Goal: Task Accomplishment & Management: Complete application form

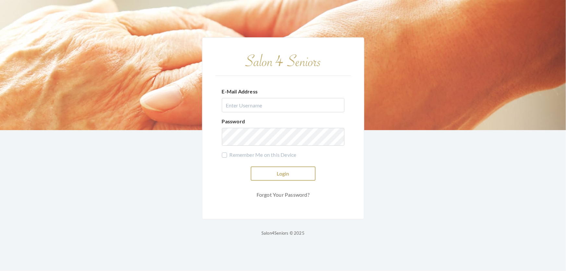
type input "shemekastephens@gmail.com"
click at [305, 166] on button "Login" at bounding box center [283, 173] width 65 height 14
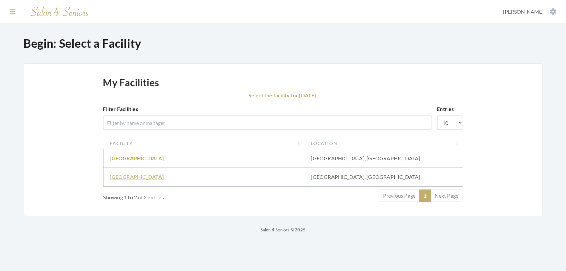
click at [124, 180] on link "[GEOGRAPHIC_DATA]" at bounding box center [137, 177] width 54 height 6
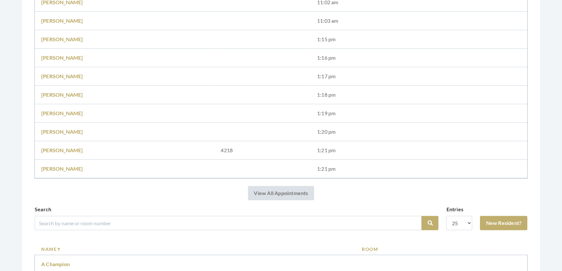
scroll to position [177, 0]
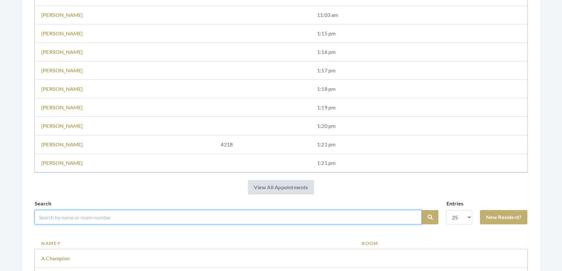
click at [293, 222] on input "search" at bounding box center [228, 217] width 387 height 14
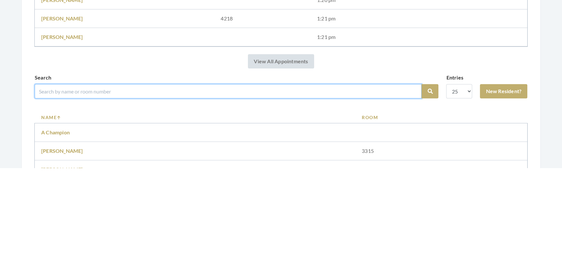
scroll to position [214, 0]
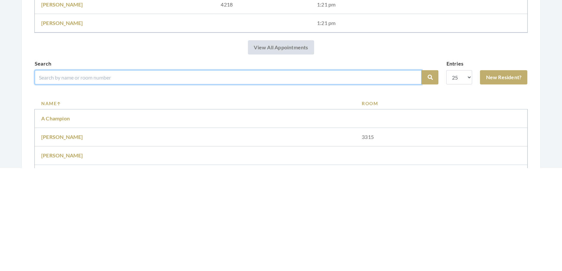
type input "l"
drag, startPoint x: 85, startPoint y: 187, endPoint x: 0, endPoint y: 199, distance: 85.7
click at [0, 199] on div "Facilities Shemeka Stephens My Transactions Account Log Out Step 1: Select a Cl…" at bounding box center [281, 273] width 562 height 974
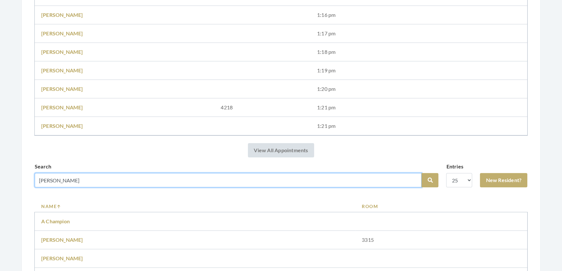
type input "louise"
click at [422, 173] on button "Search" at bounding box center [430, 180] width 17 height 14
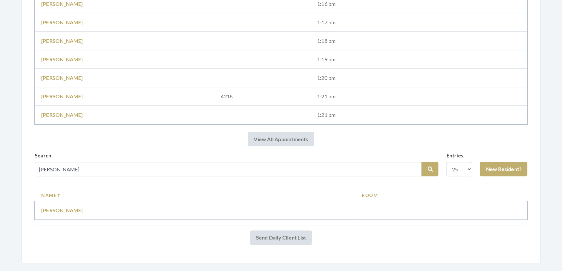
scroll to position [236, 0]
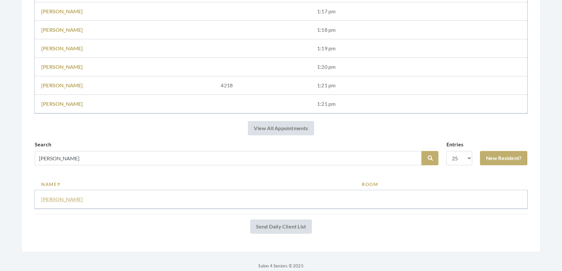
click at [57, 202] on link "Louise kirby" at bounding box center [62, 199] width 42 height 6
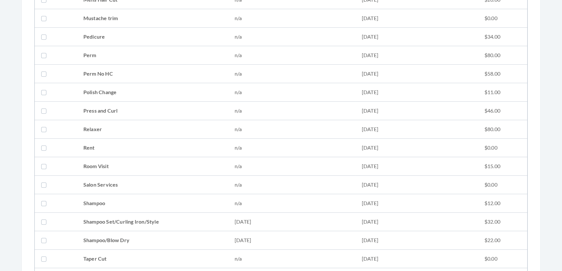
scroll to position [767, 0]
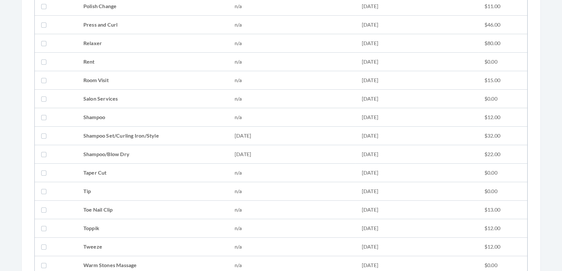
click at [125, 133] on td "Shampoo Set/Curling Iron/Style" at bounding box center [152, 136] width 151 height 18
checkbox input "true"
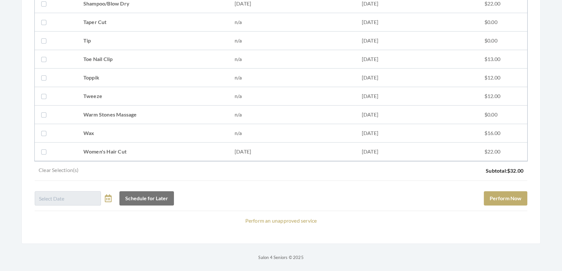
scroll to position [927, 0]
click at [128, 143] on td "Women's Hair Cut" at bounding box center [152, 151] width 151 height 18
checkbox input "true"
click at [498, 191] on button "Perform Now" at bounding box center [505, 198] width 43 height 14
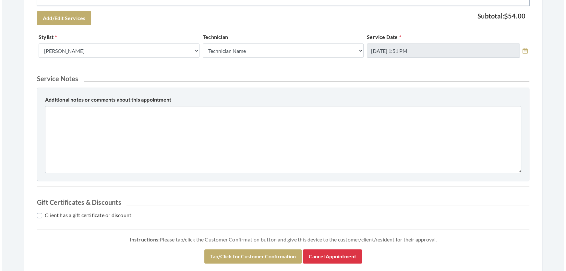
scroll to position [338, 0]
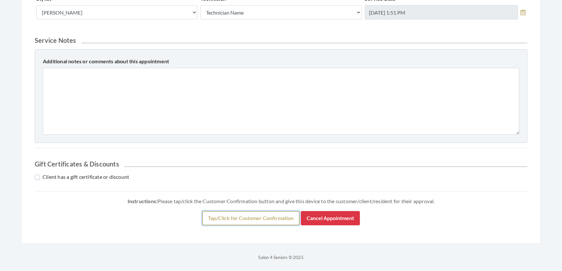
click at [241, 213] on button "Tap/Click for Customer Confirmation" at bounding box center [250, 218] width 97 height 14
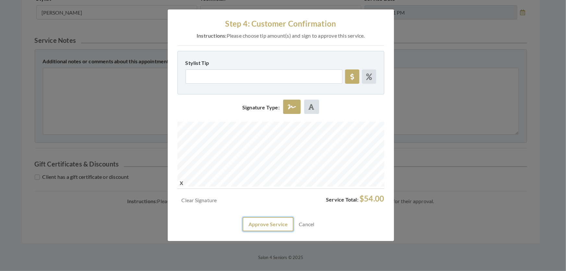
click at [265, 231] on button "Approve Service" at bounding box center [268, 224] width 51 height 14
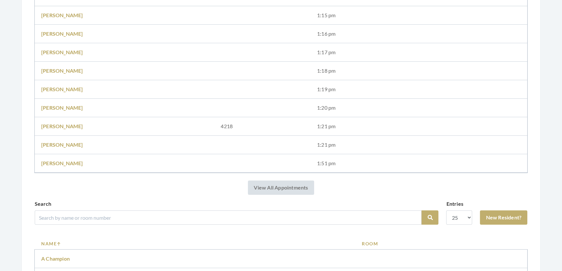
scroll to position [265, 0]
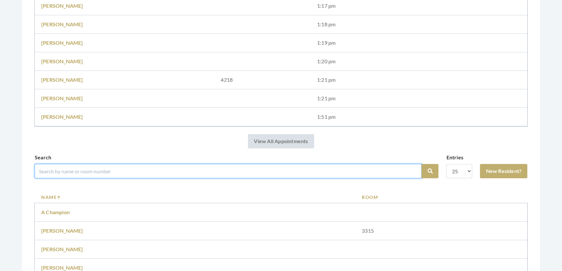
click at [90, 178] on input "search" at bounding box center [228, 171] width 387 height 14
type input "mitchell"
click at [422, 164] on button "Search" at bounding box center [430, 171] width 17 height 14
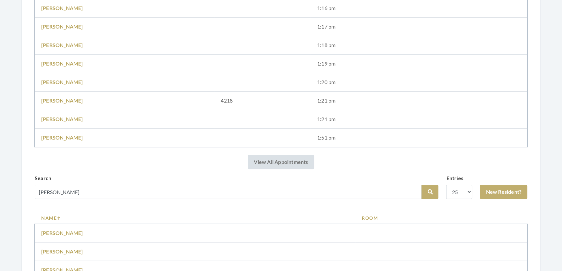
scroll to position [295, 0]
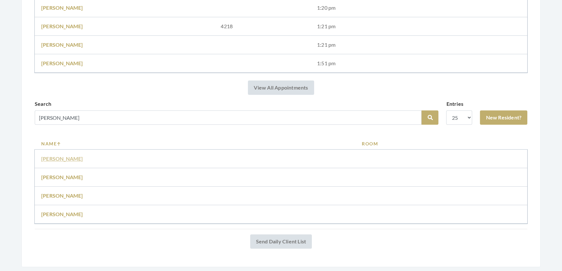
click at [59, 162] on link "[PERSON_NAME]" at bounding box center [62, 158] width 42 height 6
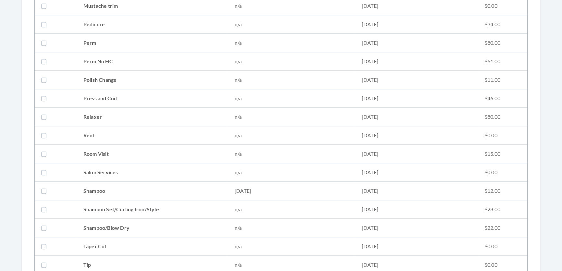
scroll to position [708, 0]
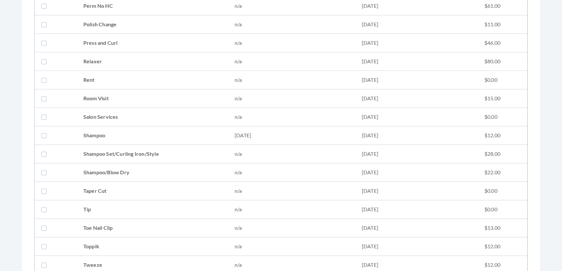
click at [98, 134] on td "Shampoo" at bounding box center [152, 135] width 151 height 18
checkbox input "true"
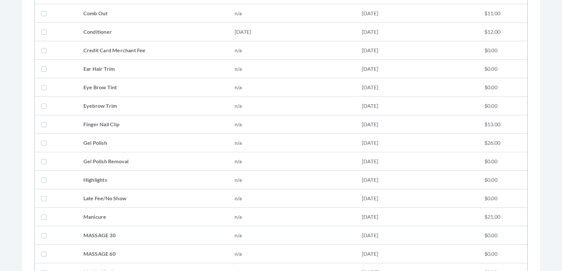
scroll to position [236, 0]
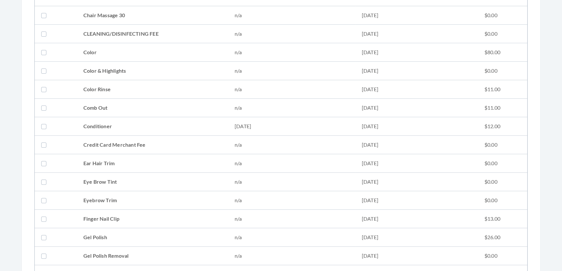
click at [124, 120] on td "Conditioner" at bounding box center [152, 126] width 151 height 18
checkbox input "true"
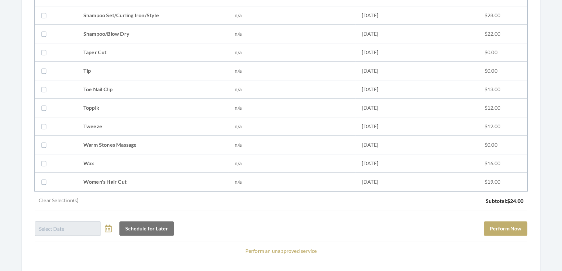
scroll to position [885, 0]
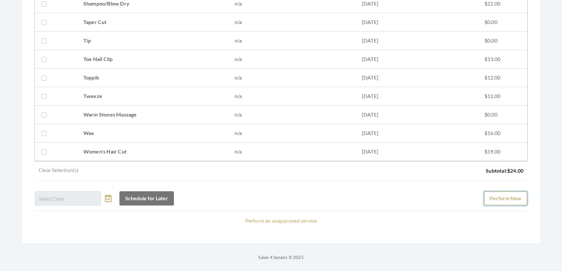
click at [514, 191] on button "Perform Now" at bounding box center [505, 198] width 43 height 14
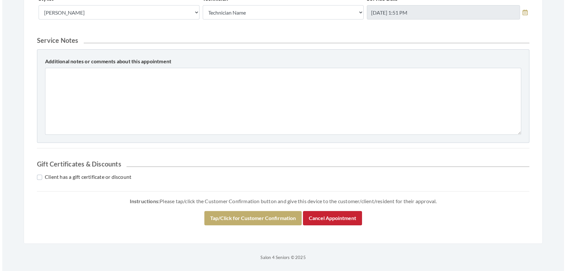
scroll to position [296, 0]
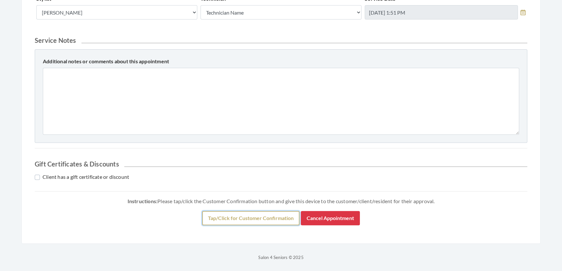
click at [268, 217] on button "Tap/Click for Customer Confirmation" at bounding box center [250, 218] width 97 height 14
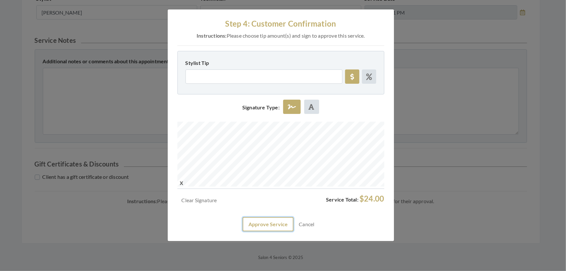
click at [251, 231] on button "Approve Service" at bounding box center [268, 224] width 51 height 14
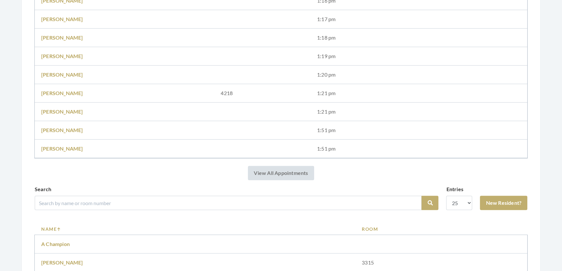
scroll to position [295, 0]
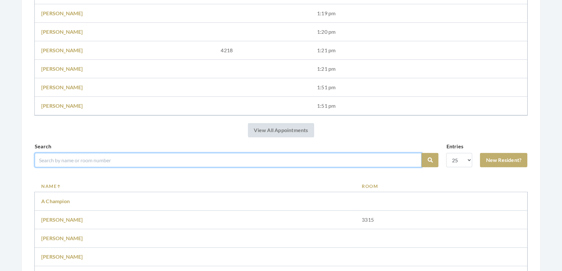
click at [103, 167] on input "search" at bounding box center [228, 160] width 387 height 14
type input "[PERSON_NAME]"
click at [422, 153] on button "Search" at bounding box center [430, 160] width 17 height 14
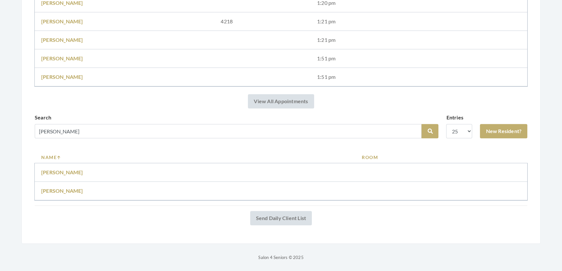
scroll to position [315, 0]
click at [486, 124] on link "New Resident?" at bounding box center [503, 131] width 47 height 14
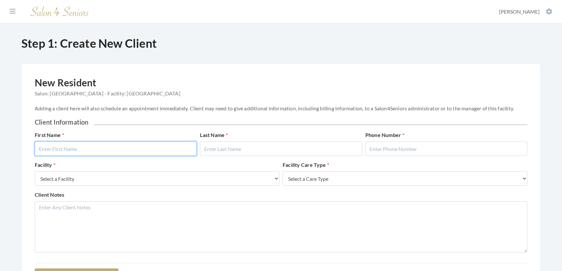
click at [158, 145] on input "text" at bounding box center [116, 149] width 162 height 14
type input "Raley"
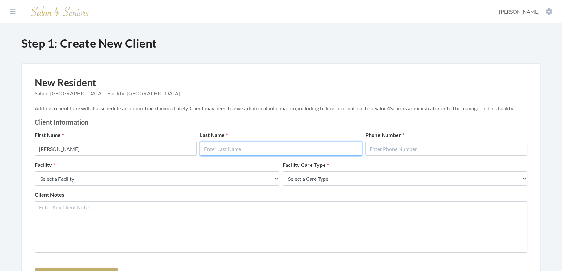
click at [259, 154] on input "text" at bounding box center [281, 149] width 162 height 14
type input "M"
drag, startPoint x: 260, startPoint y: 154, endPoint x: 146, endPoint y: 142, distance: 114.2
click at [147, 142] on div "First Name Raley Last Name M Phone Number" at bounding box center [281, 146] width 496 height 30
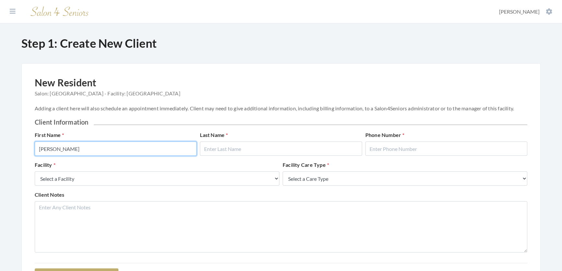
drag, startPoint x: 87, startPoint y: 149, endPoint x: 0, endPoint y: 159, distance: 87.9
click at [0, 159] on div "Facilities Shemeka Stephens My Transactions Account Log Out Step 1: Create New …" at bounding box center [281, 157] width 562 height 314
type input "Maryann"
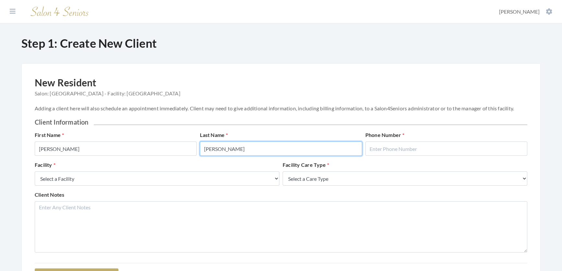
type input "Raley"
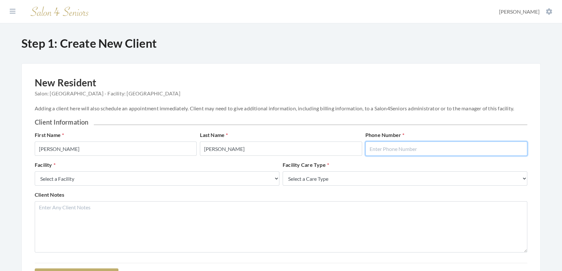
click at [395, 149] on input "text" at bounding box center [446, 149] width 162 height 14
type input "2058654219"
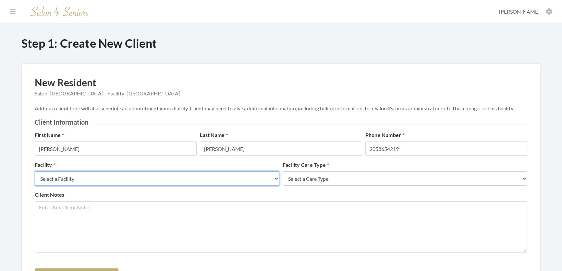
drag, startPoint x: 149, startPoint y: 186, endPoint x: 142, endPoint y: 185, distance: 6.2
click at [149, 186] on select "Select a Facility Creekside at [GEOGRAPHIC_DATA] [PERSON_NAME][GEOGRAPHIC_DATA]…" at bounding box center [157, 178] width 245 height 14
select select "27"
click at [35, 178] on select "Select a Facility Creekside at Three Rivers Brookdale Jones Farm Merrill Garden…" at bounding box center [157, 178] width 245 height 14
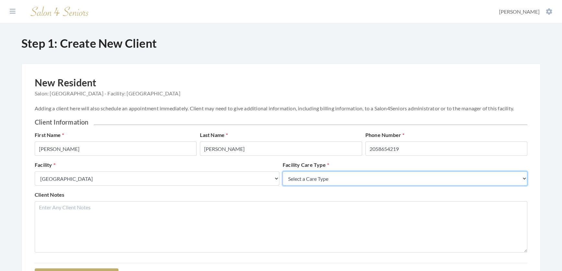
click at [345, 185] on select "Select a Care Type Nursing Home Rehab Memory Care Assisted Living Independent L…" at bounding box center [405, 178] width 245 height 14
select select "2"
click at [283, 178] on select "Select a Care Type Nursing Home Rehab Memory Care Assisted Living Independent L…" at bounding box center [405, 178] width 245 height 14
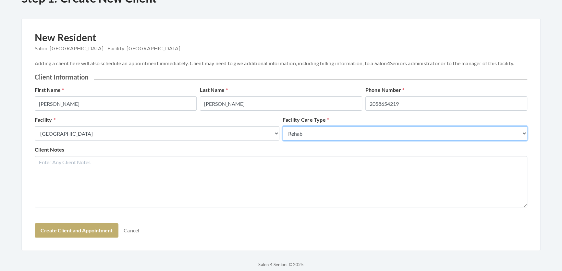
scroll to position [82, 0]
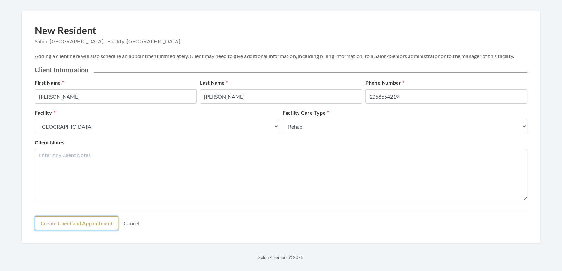
click at [83, 221] on button "Create Client and Appointment" at bounding box center [77, 223] width 84 height 14
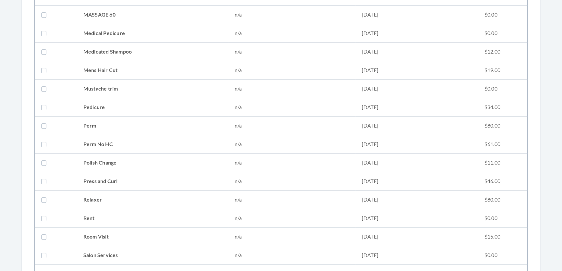
scroll to position [678, 0]
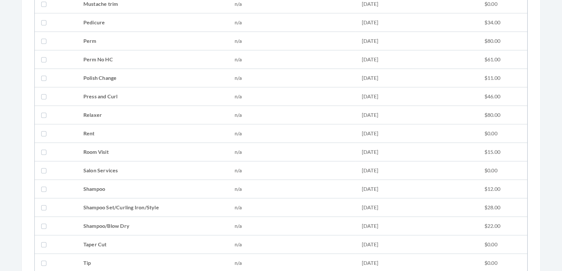
click at [159, 207] on td "Shampoo Set/Curling Iron/Style" at bounding box center [152, 207] width 151 height 18
checkbox input "true"
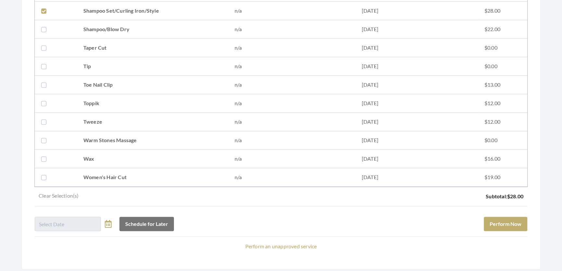
scroll to position [909, 0]
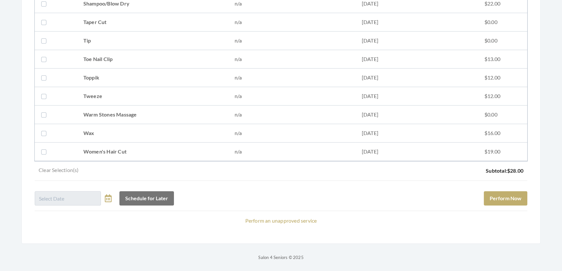
click at [107, 92] on td "Tweeze" at bounding box center [152, 96] width 151 height 18
checkbox input "true"
click at [498, 191] on button "Perform Now" at bounding box center [505, 198] width 43 height 14
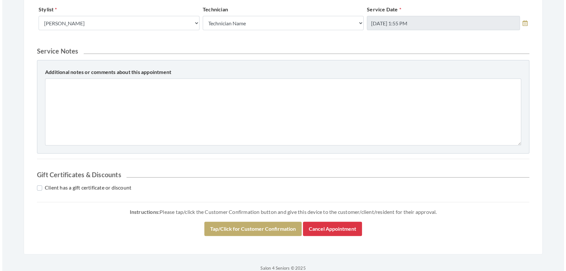
scroll to position [296, 0]
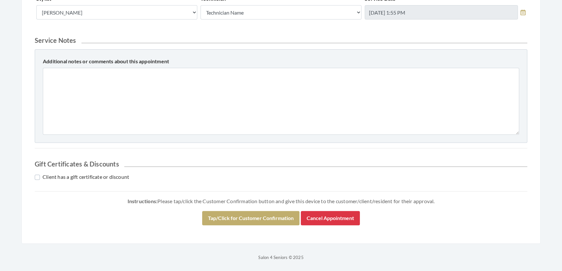
click at [204, 207] on div "Instructions: Please tap/click the Customer Confirmation button and give this d…" at bounding box center [281, 214] width 493 height 34
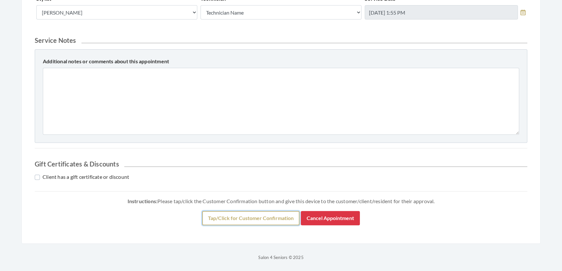
click at [206, 211] on button "Tap/Click for Customer Confirmation" at bounding box center [250, 218] width 97 height 14
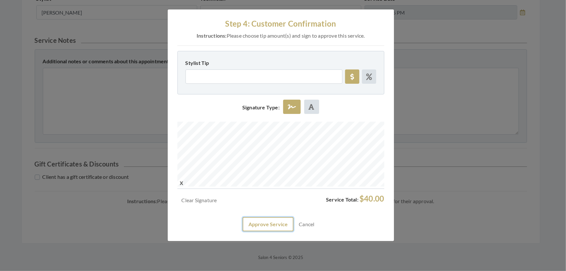
click at [268, 231] on button "Approve Service" at bounding box center [268, 224] width 51 height 14
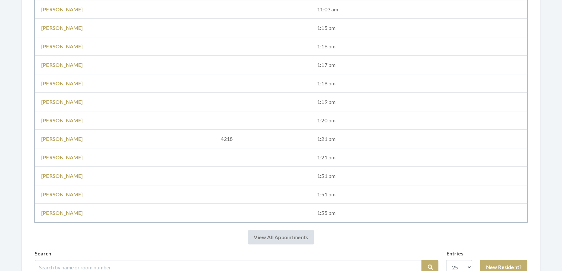
scroll to position [325, 0]
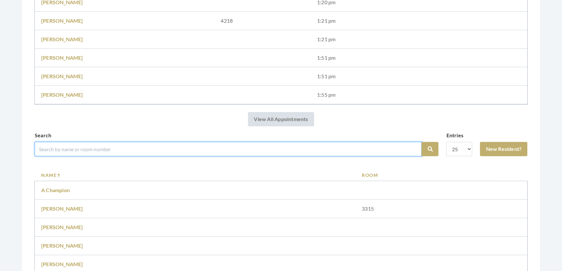
click at [168, 156] on input "search" at bounding box center [228, 149] width 387 height 14
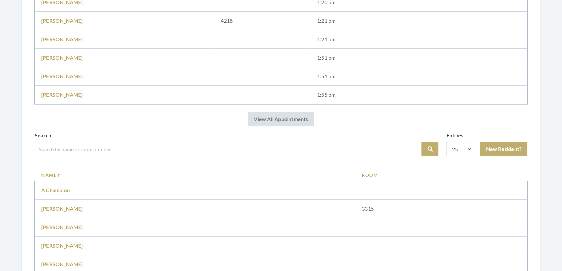
click at [475, 130] on div "Appointment completed successfully. Salon Home Salon: Fair Haven - Facility: Fa…" at bounding box center [281, 222] width 493 height 941
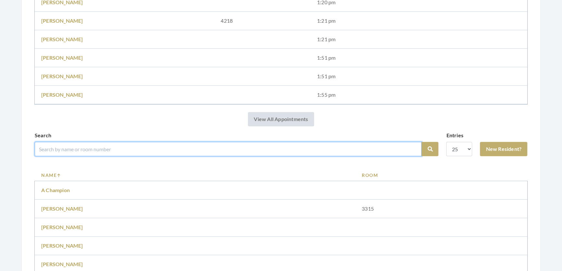
click at [366, 156] on input "search" at bounding box center [228, 149] width 387 height 14
type input "peggey"
click at [422, 142] on button "Search" at bounding box center [430, 149] width 17 height 14
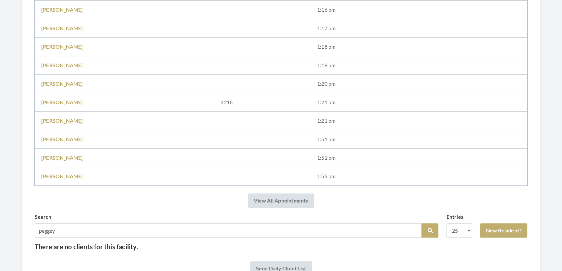
scroll to position [285, 0]
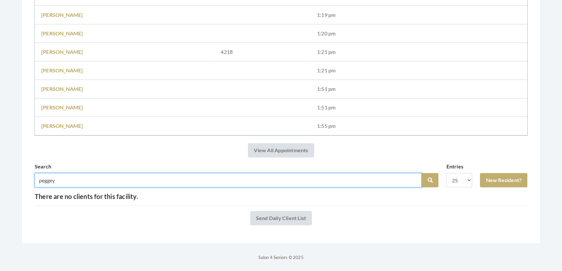
click at [57, 175] on input "peggey" at bounding box center [228, 180] width 387 height 14
type input "peggy"
click at [422, 173] on button "Search" at bounding box center [430, 180] width 17 height 14
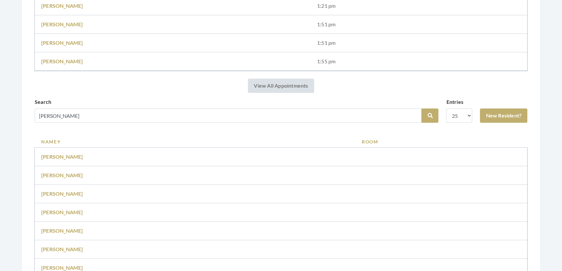
scroll to position [245, 0]
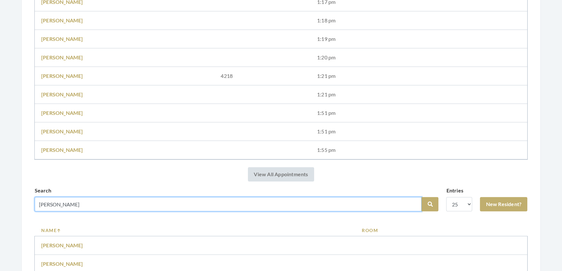
click at [64, 207] on input "peggy" at bounding box center [228, 204] width 387 height 14
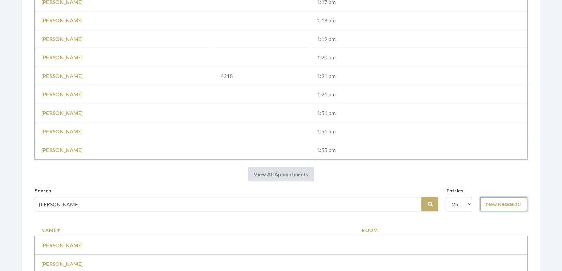
click at [497, 205] on link "New Resident?" at bounding box center [503, 204] width 47 height 14
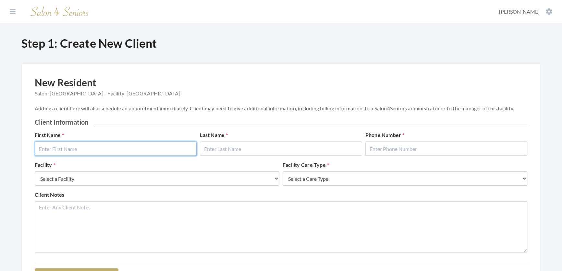
click at [74, 145] on input "text" at bounding box center [116, 149] width 162 height 14
type input "[PERSON_NAME]"
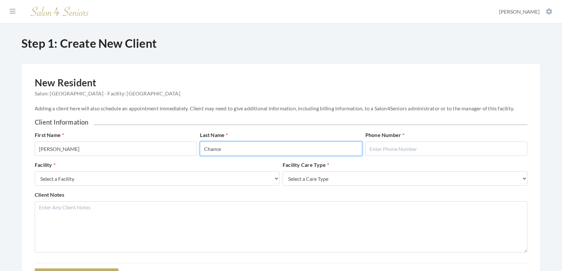
type input "Chance"
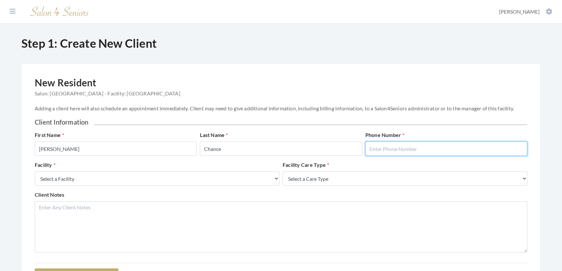
click at [462, 156] on input "text" at bounding box center [446, 149] width 162 height 14
type input "2058654219"
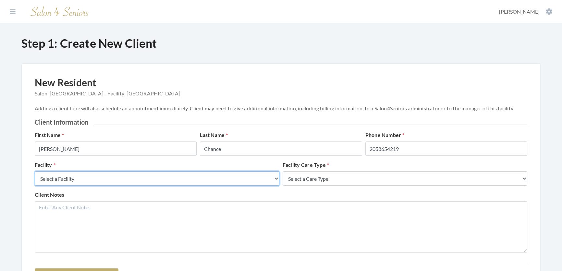
drag, startPoint x: 200, startPoint y: 191, endPoint x: 183, endPoint y: 187, distance: 17.2
click at [199, 186] on select "Select a Facility Creekside at [GEOGRAPHIC_DATA] [PERSON_NAME][GEOGRAPHIC_DATA]…" at bounding box center [157, 178] width 245 height 14
select select "27"
click at [35, 178] on select "Select a Facility Creekside at [GEOGRAPHIC_DATA] [PERSON_NAME][GEOGRAPHIC_DATA]…" at bounding box center [157, 178] width 245 height 14
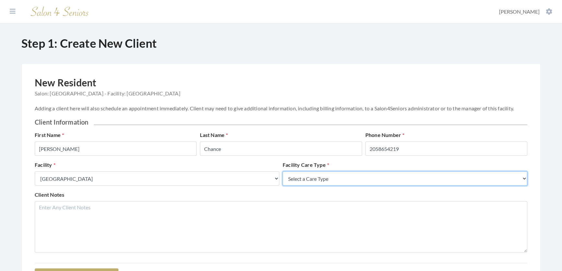
click at [394, 186] on select "Select a Care Type Nursing Home Rehab Memory Care Assisted Living Independent L…" at bounding box center [405, 178] width 245 height 14
select select "2"
click at [283, 178] on select "Select a Care Type Nursing Home Rehab Memory Care Assisted Living Independent L…" at bounding box center [405, 178] width 245 height 14
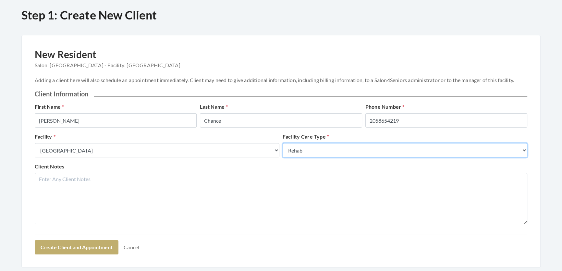
scroll to position [82, 0]
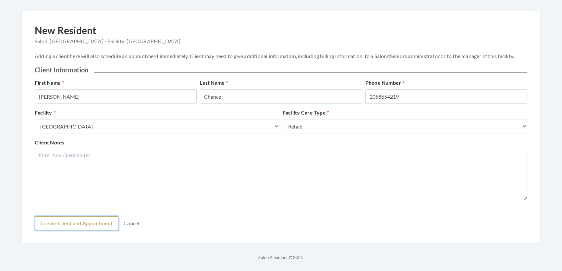
click at [42, 229] on button "Create Client and Appointment" at bounding box center [77, 223] width 84 height 14
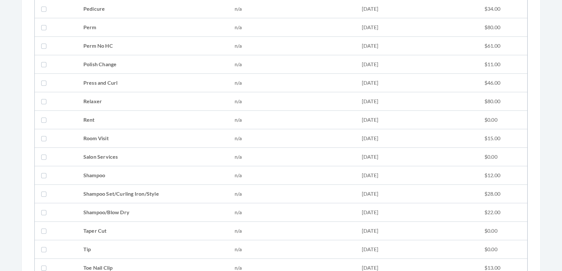
scroll to position [767, 0]
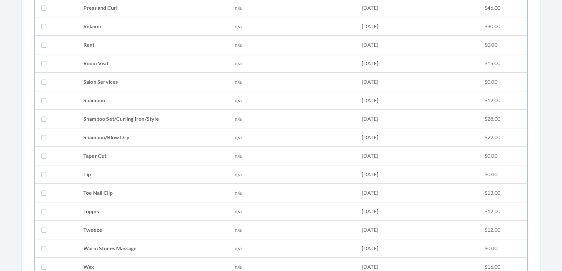
click at [130, 136] on td "Shampoo/Blow Dry" at bounding box center [152, 137] width 151 height 18
checkbox input "true"
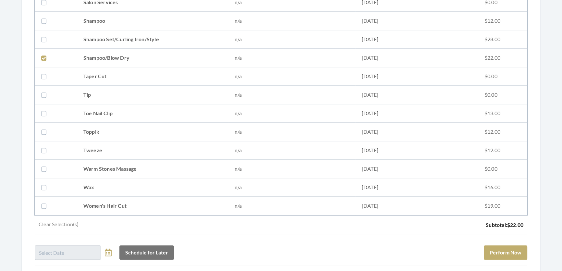
scroll to position [909, 0]
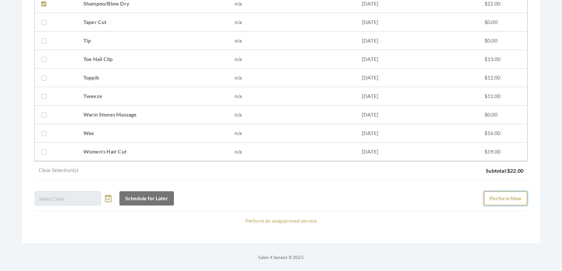
click at [491, 191] on button "Perform Now" at bounding box center [505, 198] width 43 height 14
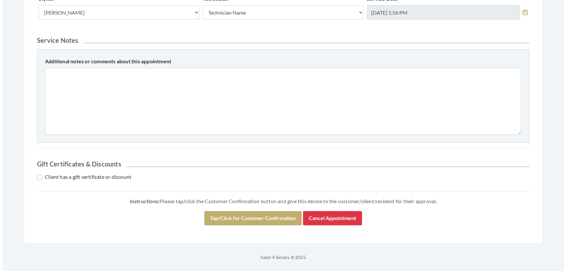
scroll to position [278, 0]
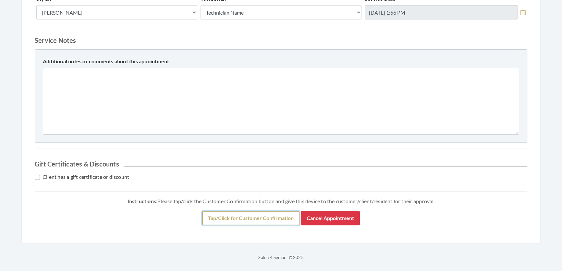
click at [231, 217] on button "Tap/Click for Customer Confirmation" at bounding box center [250, 218] width 97 height 14
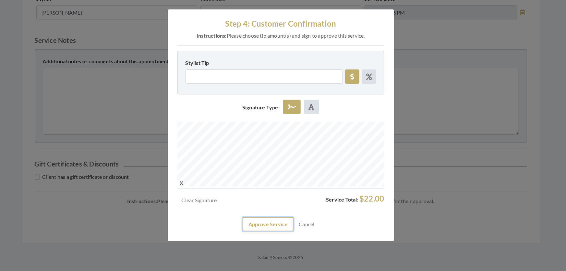
click at [251, 231] on button "Approve Service" at bounding box center [268, 224] width 51 height 14
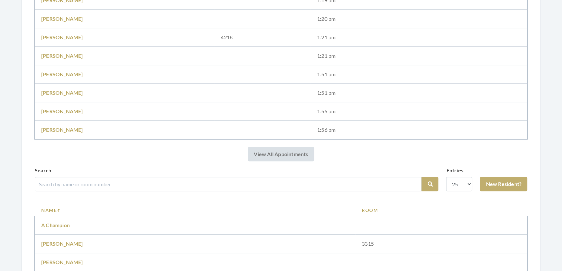
scroll to position [325, 0]
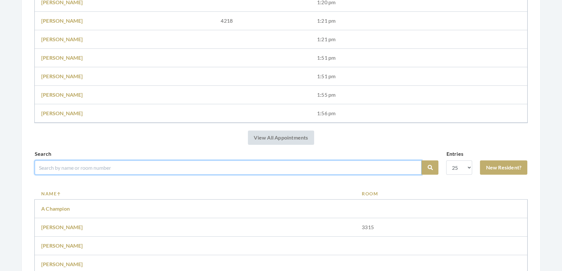
click at [255, 169] on input "search" at bounding box center [228, 167] width 387 height 14
type input "[PERSON_NAME]"
click at [422, 160] on button "Search" at bounding box center [430, 167] width 17 height 14
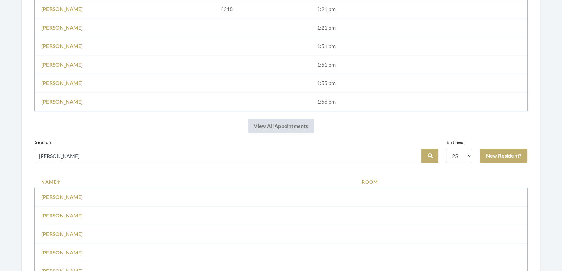
scroll to position [305, 0]
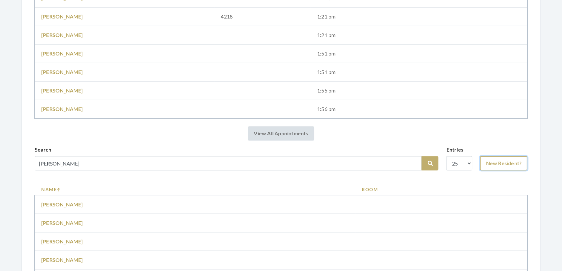
click at [497, 165] on link "New Resident?" at bounding box center [503, 163] width 47 height 14
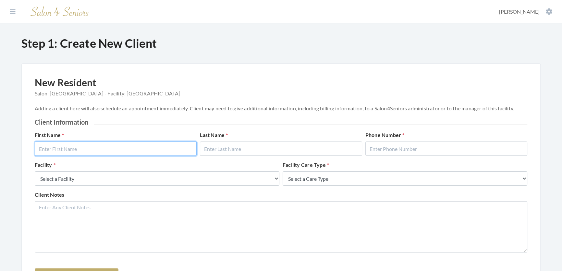
click at [146, 154] on input "text" at bounding box center [116, 149] width 162 height 14
type input "Grady"
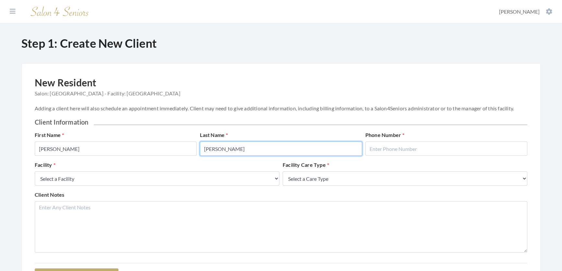
type input "Smith"
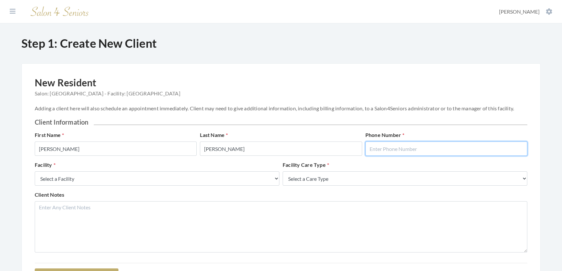
click at [415, 149] on input "text" at bounding box center [446, 149] width 162 height 14
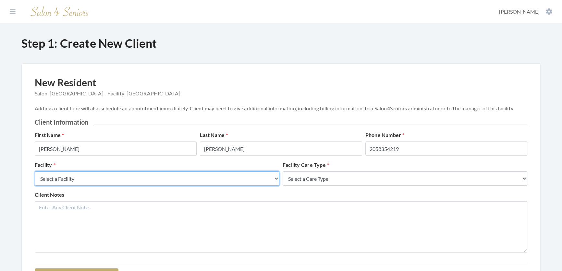
click at [175, 183] on select "Select a Facility Creekside at Three Rivers Brookdale Jones Farm Merrill Garden…" at bounding box center [157, 178] width 245 height 14
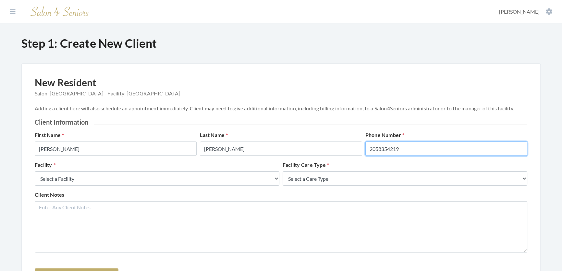
click at [427, 155] on input "2058354219" at bounding box center [446, 149] width 162 height 14
type input "2058654219"
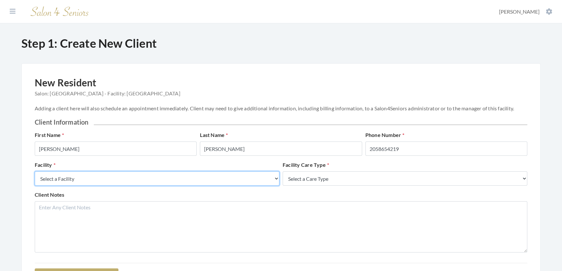
click at [246, 185] on select "Select a Facility Creekside at Three Rivers Brookdale Jones Farm Merrill Garden…" at bounding box center [157, 178] width 245 height 14
select select "27"
click at [35, 178] on select "Select a Facility Creekside at Three Rivers Brookdale Jones Farm Merrill Garden…" at bounding box center [157, 178] width 245 height 14
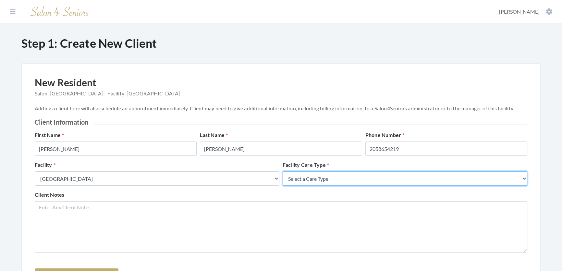
click at [326, 182] on select "Select a Care Type Nursing Home Rehab Memory Care Assisted Living Independent L…" at bounding box center [405, 178] width 245 height 14
select select "2"
click at [283, 178] on select "Select a Care Type Nursing Home Rehab Memory Care Assisted Living Independent L…" at bounding box center [405, 178] width 245 height 14
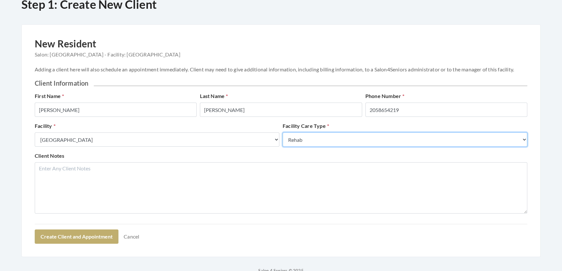
scroll to position [82, 0]
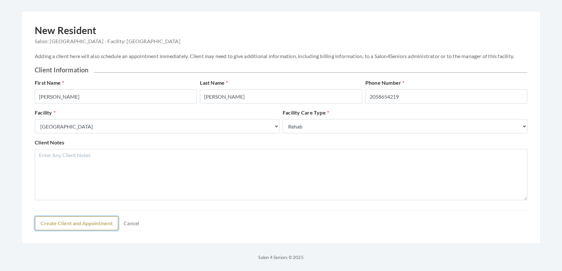
click at [118, 220] on button "Create Client and Appointment" at bounding box center [77, 223] width 84 height 14
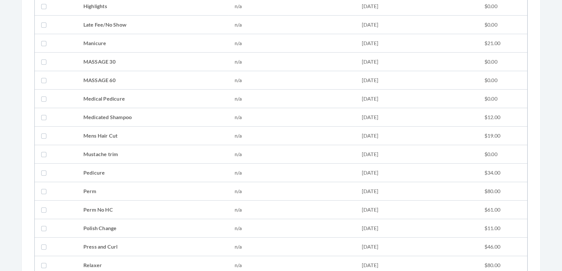
scroll to position [590, 0]
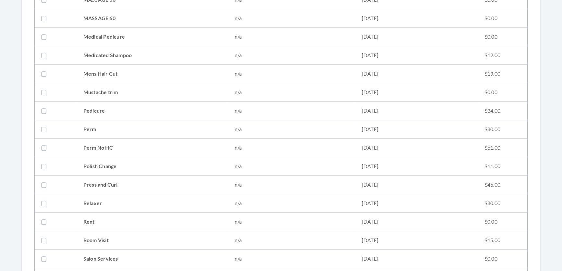
click at [121, 71] on td "Mens Hair Cut" at bounding box center [152, 74] width 151 height 18
checkbox input "true"
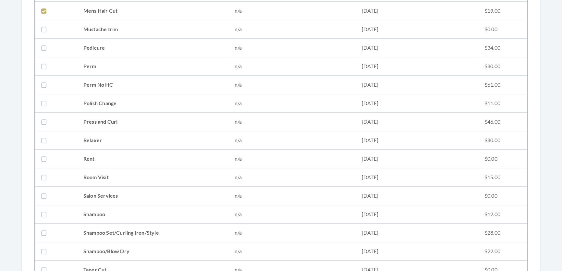
scroll to position [737, 0]
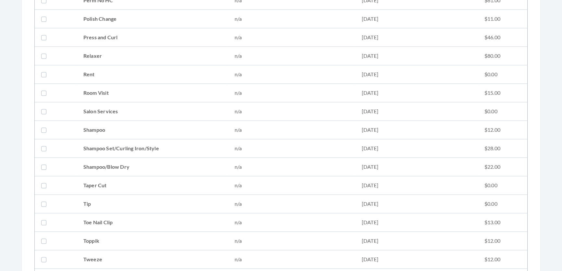
click at [109, 258] on td "Tweeze" at bounding box center [152, 259] width 151 height 18
checkbox input "true"
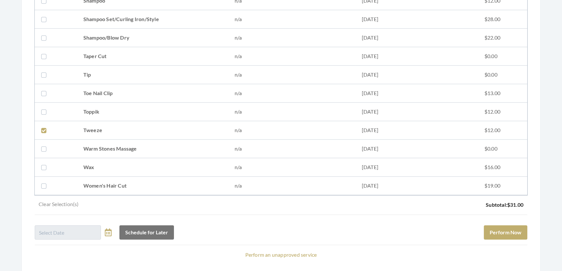
scroll to position [909, 0]
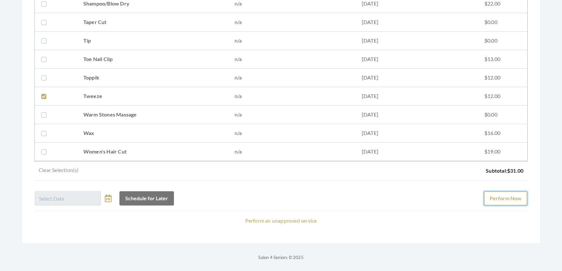
click at [511, 192] on button "Perform Now" at bounding box center [505, 198] width 43 height 14
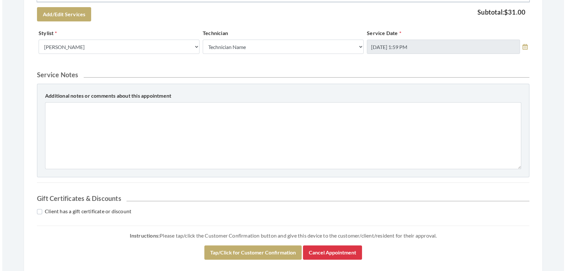
scroll to position [295, 0]
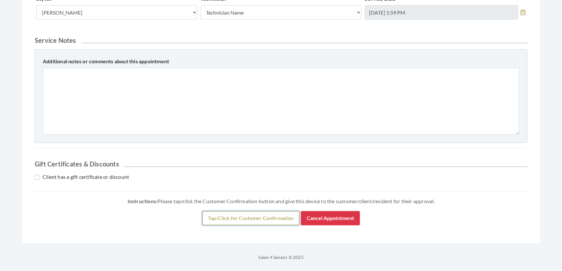
click at [274, 217] on button "Tap/Click for Customer Confirmation" at bounding box center [250, 218] width 97 height 14
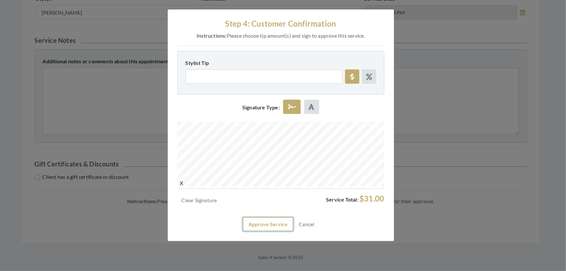
click at [283, 231] on button "Approve Service" at bounding box center [268, 224] width 51 height 14
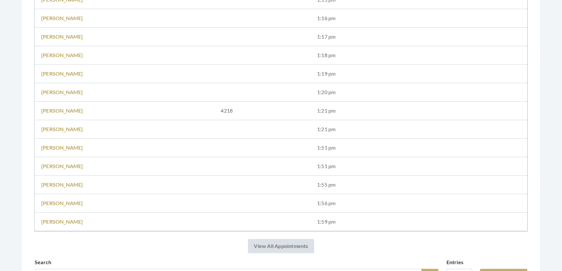
scroll to position [265, 0]
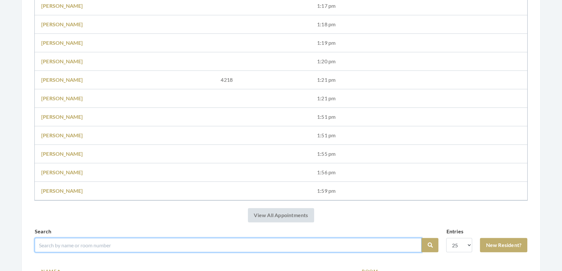
click at [86, 248] on input "search" at bounding box center [228, 245] width 387 height 14
type input "[PERSON_NAME]"
click at [422, 238] on button "Search" at bounding box center [430, 245] width 17 height 14
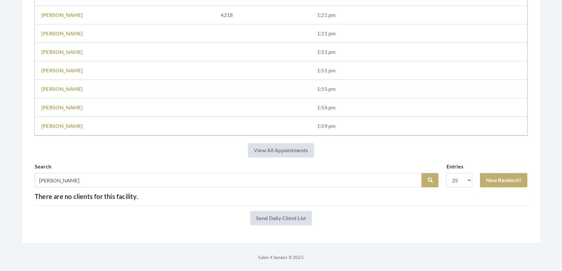
scroll to position [322, 0]
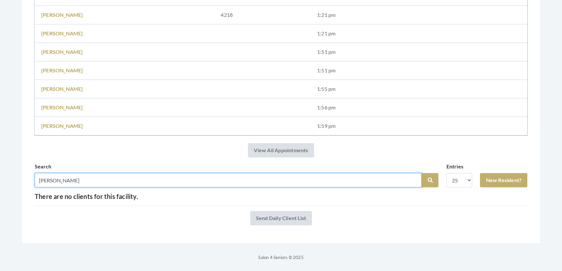
click at [55, 173] on input "davied" at bounding box center [228, 180] width 387 height 14
type input "david"
click button "Search"
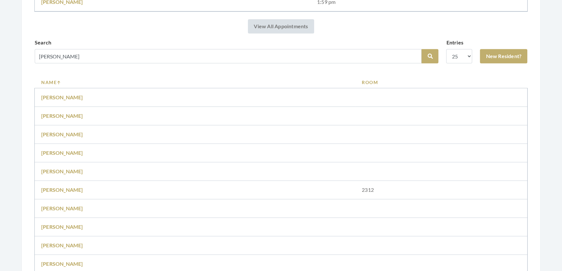
scroll to position [354, 0]
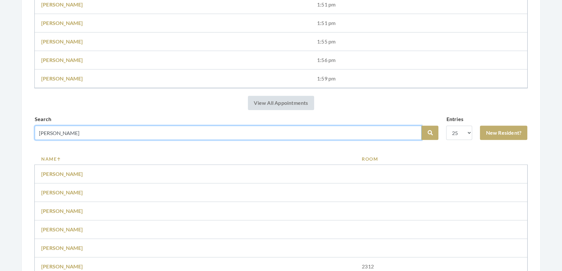
drag, startPoint x: 86, startPoint y: 142, endPoint x: 0, endPoint y: 142, distance: 86.0
click at [0, 142] on div "Facilities [PERSON_NAME] My Transactions Account Log Out Step 1: Select a Clien…" at bounding box center [281, 28] width 562 height 765
type input "gladwell"
click at [422, 126] on button "Search" at bounding box center [430, 133] width 17 height 14
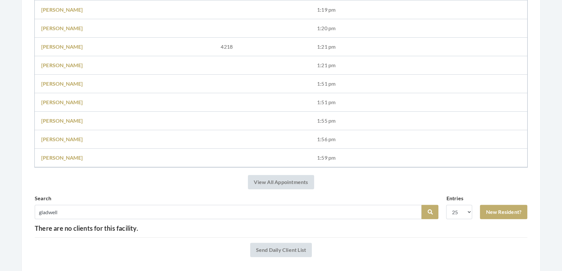
scroll to position [322, 0]
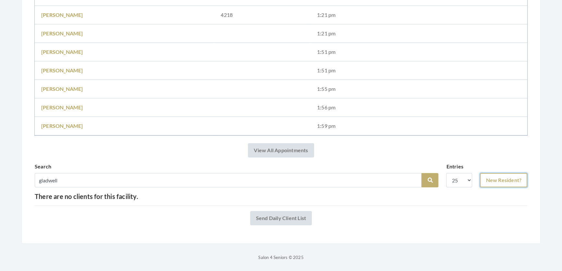
click at [499, 173] on link "New Resident?" at bounding box center [503, 180] width 47 height 14
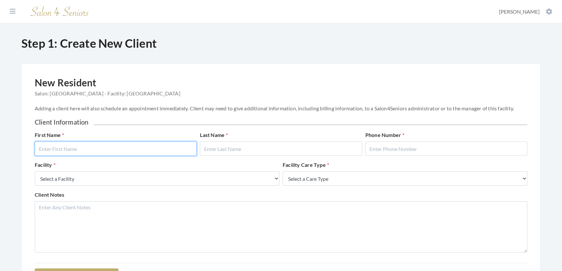
click at [68, 147] on input "text" at bounding box center [116, 149] width 162 height 14
type input "David"
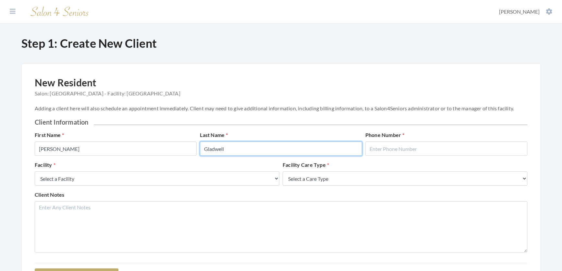
type input "Gladwell"
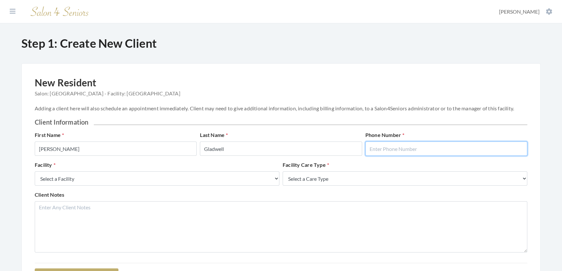
drag, startPoint x: 499, startPoint y: 151, endPoint x: 491, endPoint y: 150, distance: 7.9
click at [499, 151] on input "text" at bounding box center [446, 149] width 162 height 14
type input "2058654219"
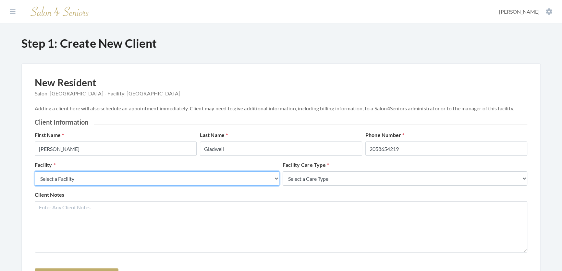
drag, startPoint x: 235, startPoint y: 189, endPoint x: 179, endPoint y: 195, distance: 56.2
click at [235, 186] on select "Select a Facility Creekside at Three Rivers Brookdale Jones Farm Merrill Garden…" at bounding box center [157, 178] width 245 height 14
select select "27"
click at [35, 178] on select "Select a Facility Creekside at Three Rivers Brookdale Jones Farm Merrill Garden…" at bounding box center [157, 178] width 245 height 14
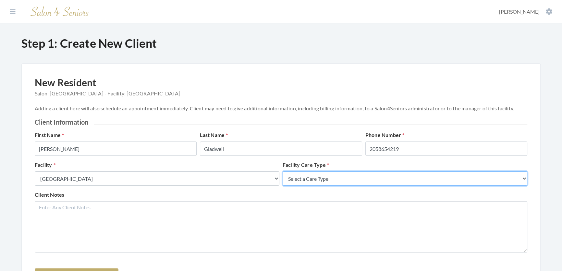
click at [353, 186] on select "Select a Care Type Nursing Home Rehab Memory Care Assisted Living Independent L…" at bounding box center [405, 178] width 245 height 14
select select "2"
click at [283, 178] on select "Select a Care Type Nursing Home Rehab Memory Care Assisted Living Independent L…" at bounding box center [405, 178] width 245 height 14
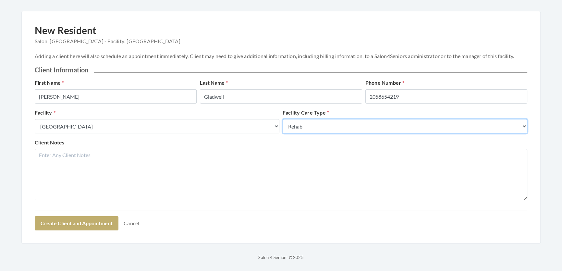
scroll to position [82, 0]
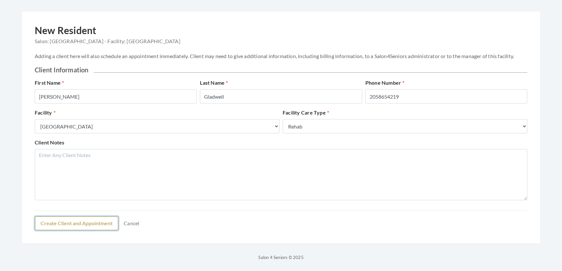
click at [93, 216] on button "Create Client and Appointment" at bounding box center [77, 223] width 84 height 14
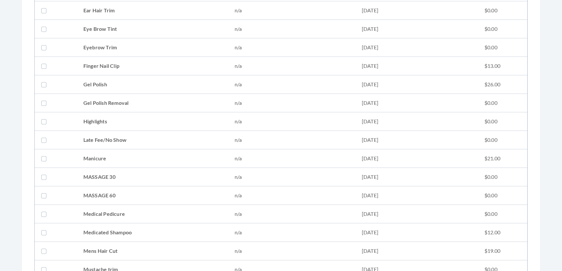
scroll to position [561, 0]
click at [115, 100] on td "Mens Hair Cut" at bounding box center [152, 103] width 151 height 18
checkbox input "true"
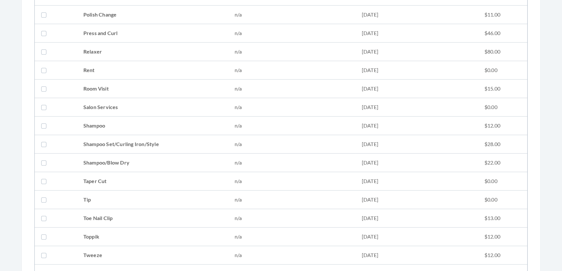
scroll to position [856, 0]
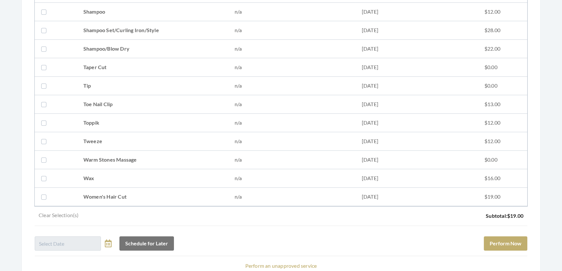
click at [106, 136] on td "Tweeze" at bounding box center [152, 141] width 151 height 18
checkbox input "true"
click at [516, 240] on button "Perform Now" at bounding box center [505, 243] width 43 height 14
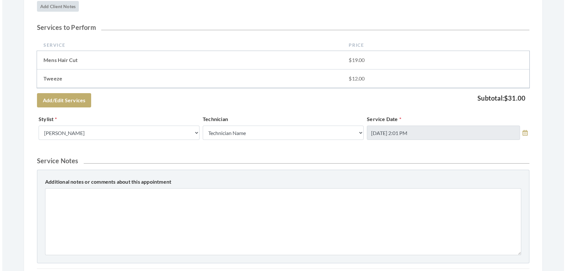
scroll to position [265, 0]
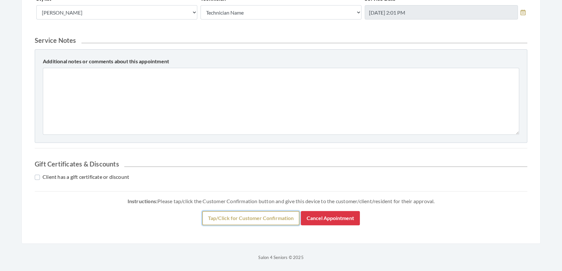
click at [276, 225] on button "Tap/Click for Customer Confirmation" at bounding box center [250, 218] width 97 height 14
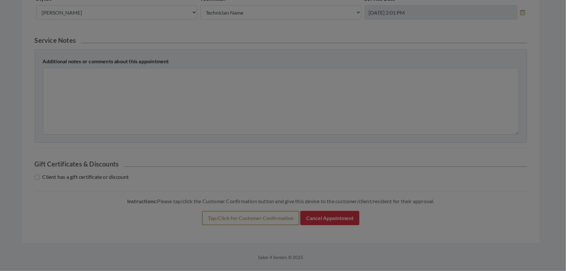
click at [0, 0] on div "Step 4: Customer Confirmation Instructions: Please choose tip amount(s) and sig…" at bounding box center [0, 0] width 0 height 0
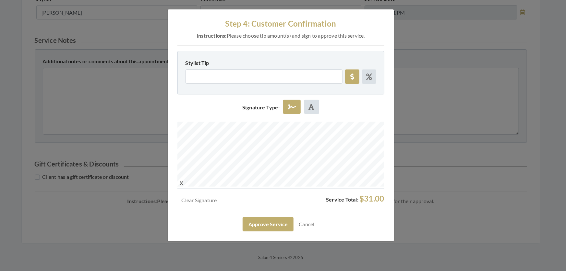
click at [321, 197] on div "Step 4: Customer Confirmation Instructions: Please choose tip amount(s) and sig…" at bounding box center [281, 125] width 227 height 232
click at [269, 231] on button "Approve Service" at bounding box center [268, 224] width 51 height 14
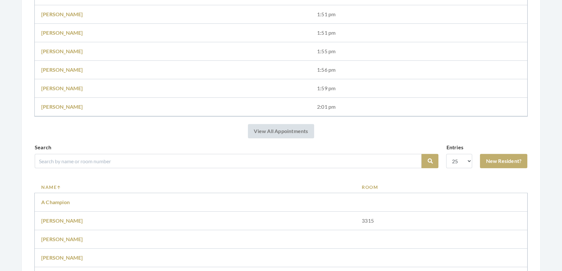
scroll to position [413, 0]
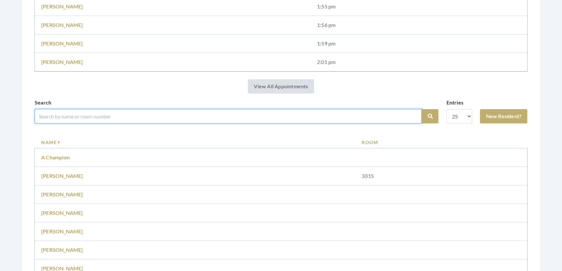
click at [155, 120] on input "search" at bounding box center [228, 116] width 387 height 14
type input "robert"
click at [422, 109] on button "Search" at bounding box center [430, 116] width 17 height 14
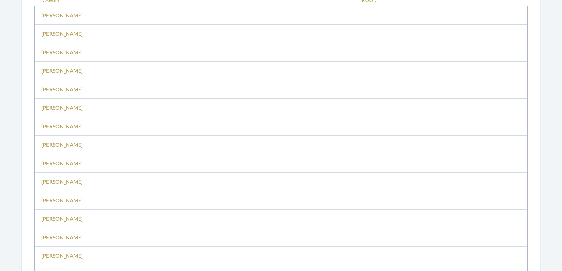
scroll to position [383, 0]
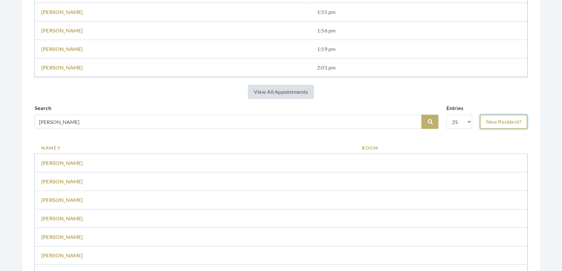
click at [506, 125] on link "New Resident?" at bounding box center [503, 122] width 47 height 14
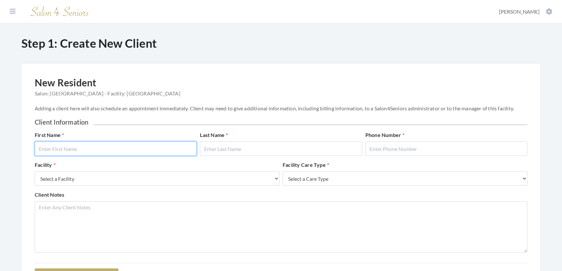
click at [84, 153] on input "text" at bounding box center [116, 149] width 162 height 14
type input "[PERSON_NAME]"
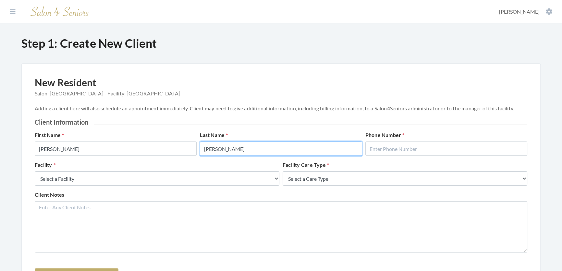
type input "[PERSON_NAME]"
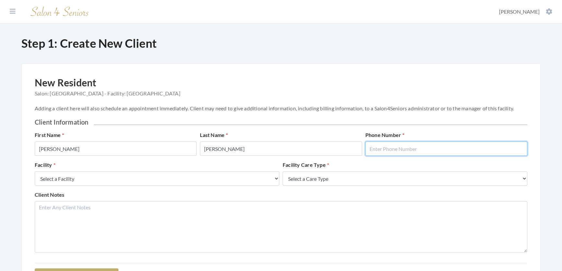
click at [384, 152] on input "text" at bounding box center [446, 149] width 162 height 14
type input "2058654219"
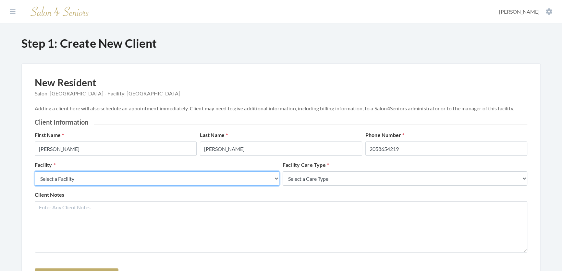
click at [62, 186] on select "Select a Facility Creekside at [GEOGRAPHIC_DATA] [PERSON_NAME][GEOGRAPHIC_DATA]…" at bounding box center [157, 178] width 245 height 14
select select "27"
click at [35, 178] on select "Select a Facility Creekside at [GEOGRAPHIC_DATA] [PERSON_NAME][GEOGRAPHIC_DATA]…" at bounding box center [157, 178] width 245 height 14
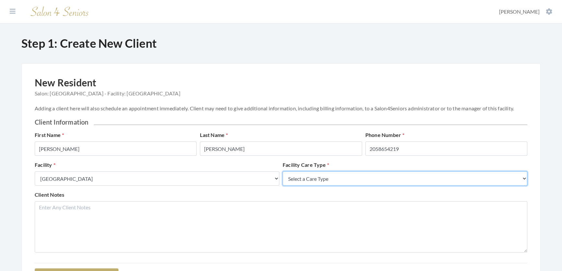
click at [315, 186] on select "Select a Care Type Nursing Home Rehab Memory Care Assisted Living Independent L…" at bounding box center [405, 178] width 245 height 14
select select "2"
click at [283, 178] on select "Select a Care Type Nursing Home Rehab Memory Care Assisted Living Independent L…" at bounding box center [405, 178] width 245 height 14
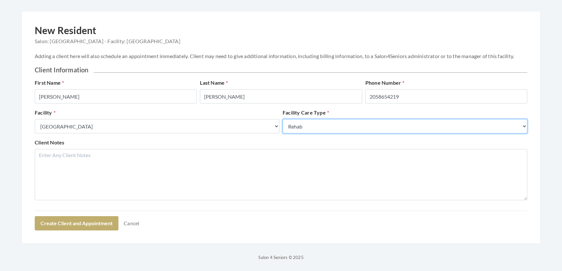
scroll to position [82, 0]
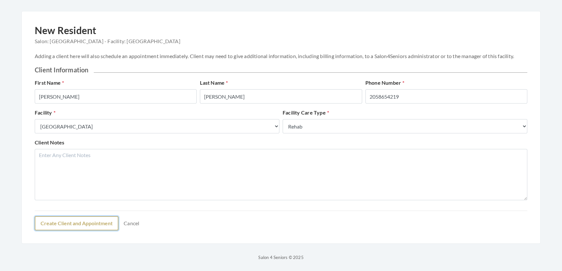
click at [92, 217] on button "Create Client and Appointment" at bounding box center [77, 223] width 84 height 14
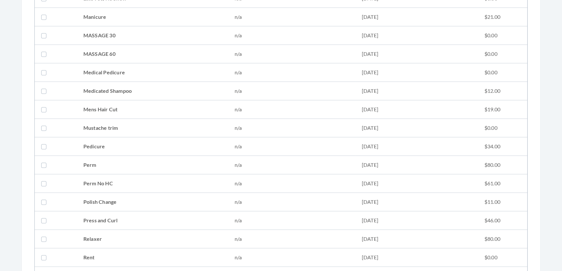
scroll to position [561, 0]
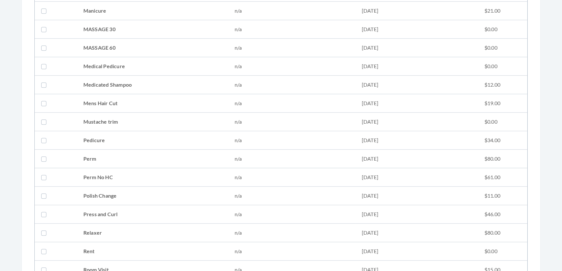
click at [100, 102] on td "Mens Hair Cut" at bounding box center [152, 103] width 151 height 18
checkbox input "true"
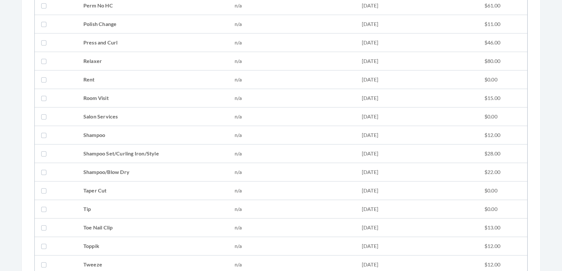
scroll to position [767, 0]
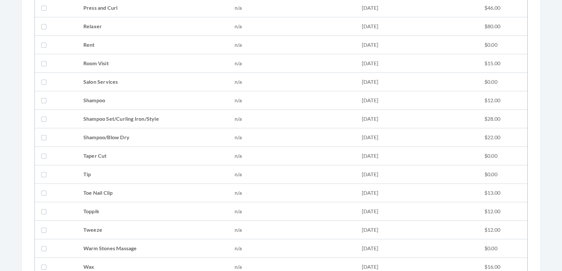
click at [95, 228] on td "Tweeze" at bounding box center [152, 230] width 151 height 18
checkbox input "true"
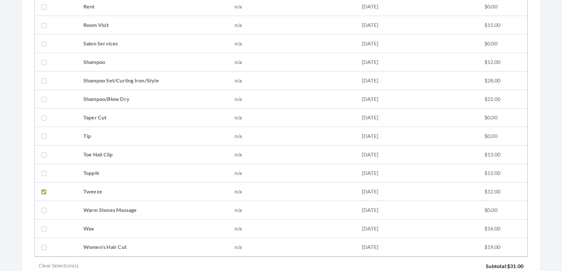
scroll to position [909, 0]
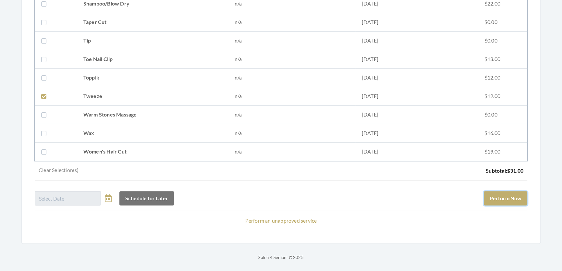
drag, startPoint x: 480, startPoint y: 195, endPoint x: 475, endPoint y: 195, distance: 4.2
click at [484, 195] on button "Perform Now" at bounding box center [505, 198] width 43 height 14
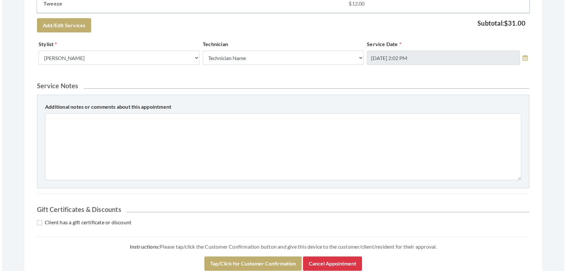
scroll to position [296, 0]
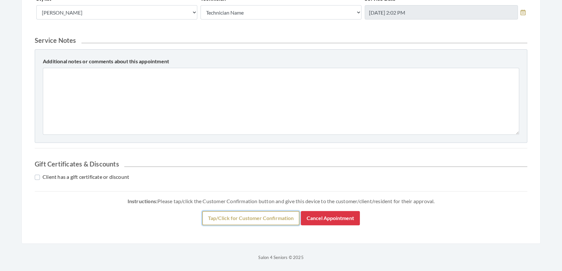
click at [210, 219] on button "Tap/Click for Customer Confirmation" at bounding box center [250, 218] width 97 height 14
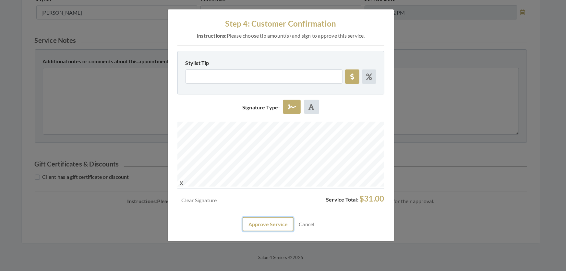
click at [263, 231] on button "Approve Service" at bounding box center [268, 224] width 51 height 14
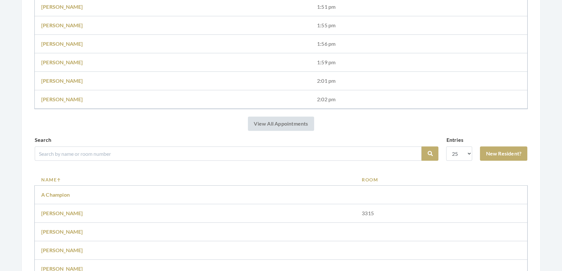
scroll to position [413, 0]
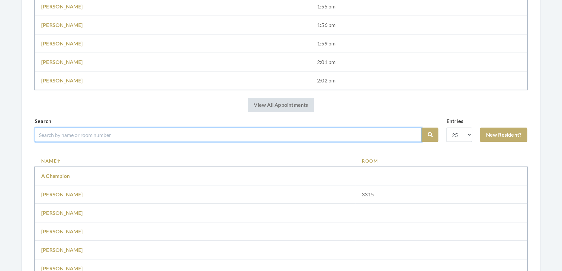
click at [106, 142] on input "search" at bounding box center [228, 135] width 387 height 14
type input "[PERSON_NAME]"
click at [422, 128] on button "Search" at bounding box center [430, 135] width 17 height 14
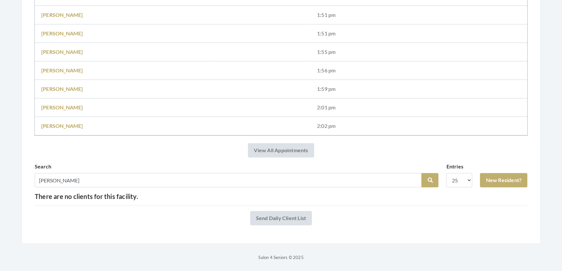
scroll to position [359, 0]
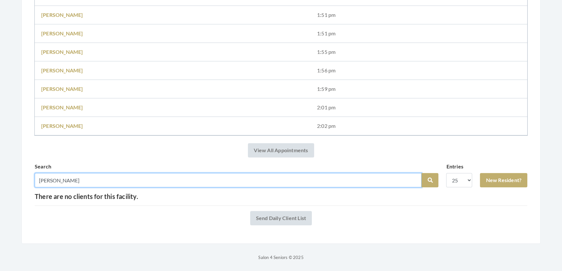
drag, startPoint x: 68, startPoint y: 174, endPoint x: 0, endPoint y: 176, distance: 67.5
type input "[PERSON_NAME]"
click at [422, 173] on button "Search" at bounding box center [430, 180] width 17 height 14
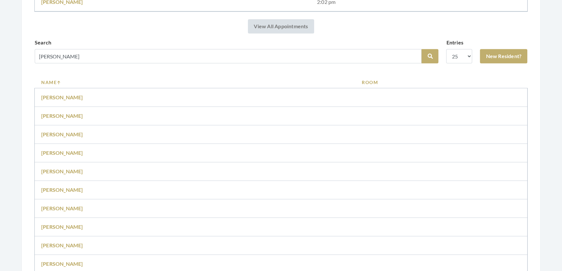
scroll to position [463, 0]
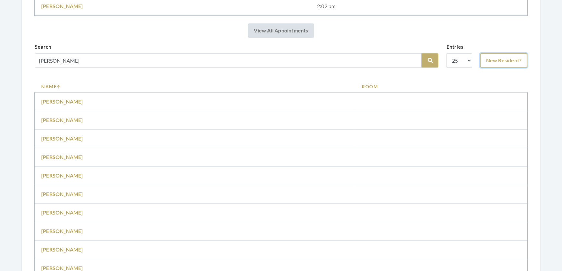
click at [494, 63] on link "New Resident?" at bounding box center [503, 60] width 47 height 14
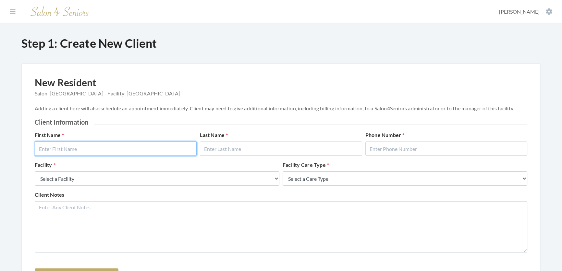
click at [149, 154] on input "text" at bounding box center [116, 149] width 162 height 14
type input "Sandra"
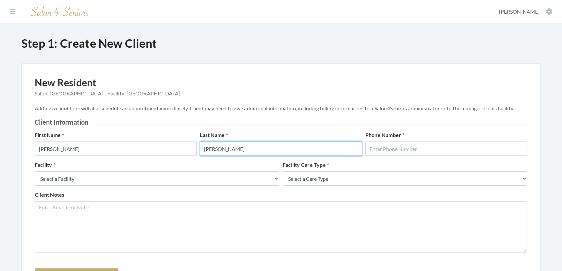
type input "Gibson"
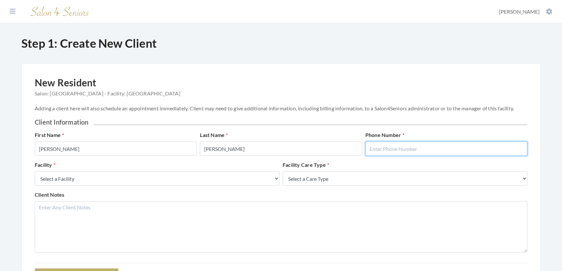
click at [424, 156] on input "text" at bounding box center [446, 149] width 162 height 14
type input "2058654219"
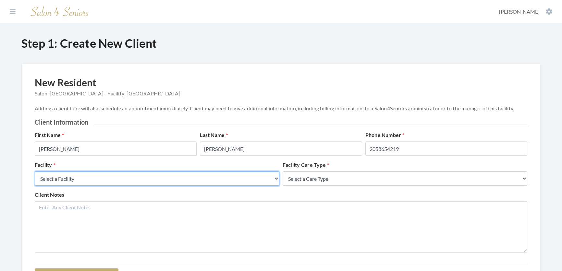
click at [63, 184] on select "Select a Facility Creekside at Three Rivers Brookdale Jones Farm Merrill Garden…" at bounding box center [157, 178] width 245 height 14
select select "27"
click at [35, 178] on select "Select a Facility Creekside at Three Rivers Brookdale Jones Farm Merrill Garden…" at bounding box center [157, 178] width 245 height 14
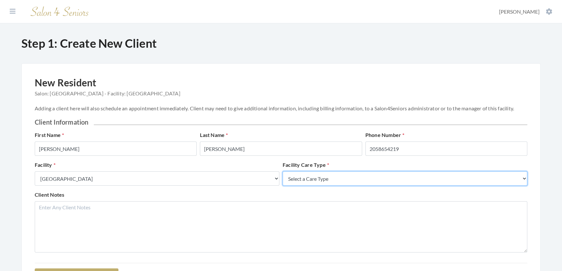
click at [319, 185] on select "Select a Care Type Nursing Home Rehab Memory Care Assisted Living Independent L…" at bounding box center [405, 178] width 245 height 14
select select "2"
click at [283, 178] on select "Select a Care Type Nursing Home Rehab Memory Care Assisted Living Independent L…" at bounding box center [405, 178] width 245 height 14
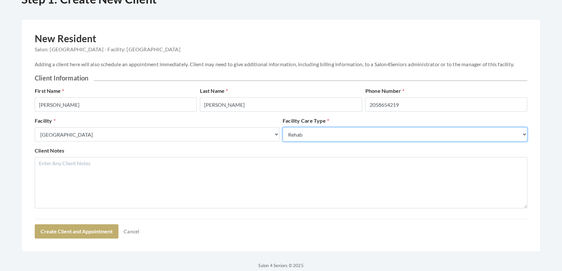
scroll to position [52, 0]
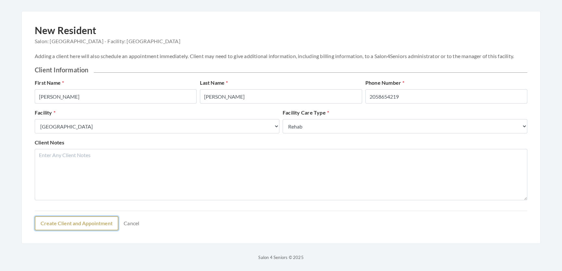
click at [81, 230] on button "Create Client and Appointment" at bounding box center [77, 223] width 84 height 14
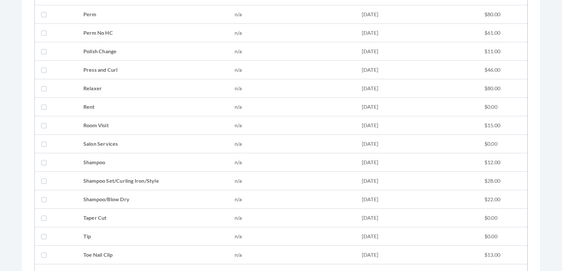
scroll to position [767, 0]
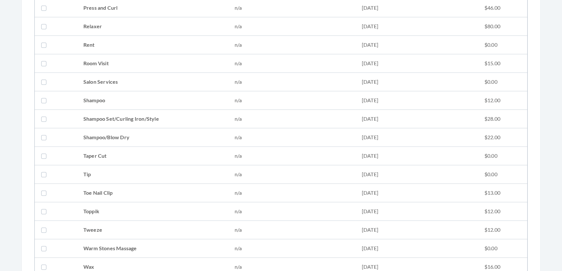
click at [113, 119] on td "Shampoo Set/Curling Iron/Style" at bounding box center [152, 119] width 151 height 18
checkbox input "true"
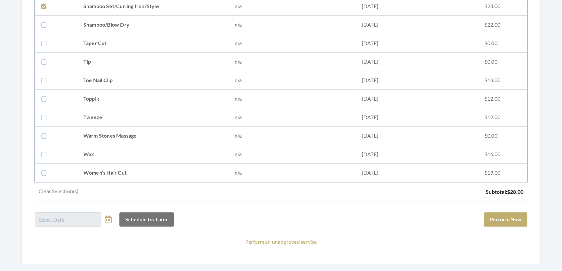
scroll to position [885, 0]
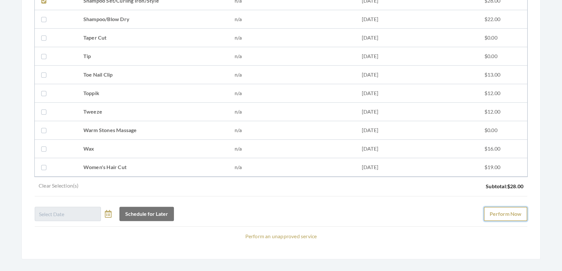
click at [503, 216] on button "Perform Now" at bounding box center [505, 214] width 43 height 14
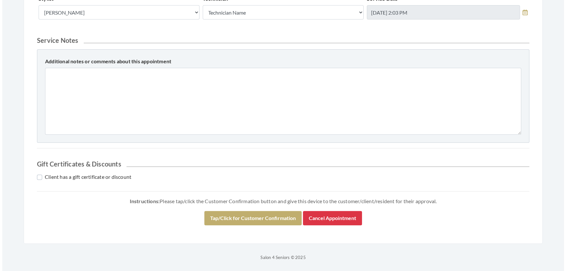
scroll to position [278, 0]
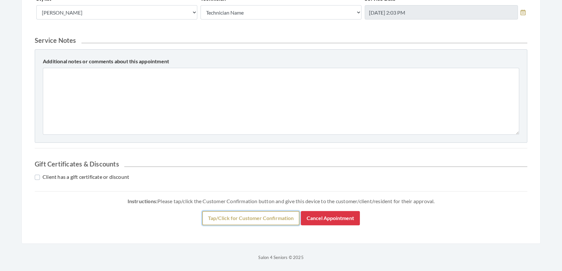
click at [264, 221] on button "Tap/Click for Customer Confirmation" at bounding box center [250, 218] width 97 height 14
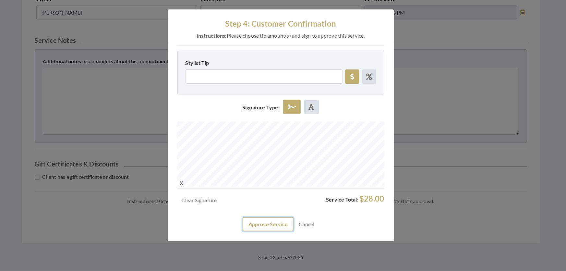
click at [275, 231] on button "Approve Service" at bounding box center [268, 224] width 51 height 14
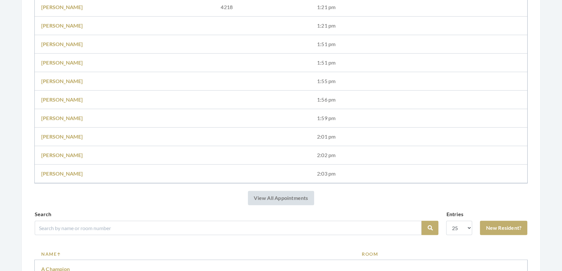
scroll to position [383, 0]
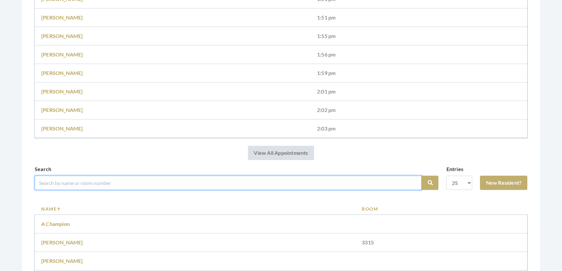
click at [132, 190] on input "search" at bounding box center [228, 183] width 387 height 14
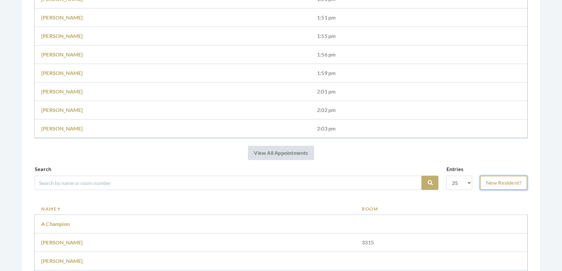
click at [499, 190] on link "New Resident?" at bounding box center [503, 183] width 47 height 14
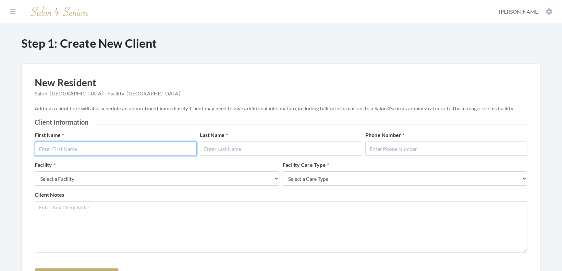
click at [98, 155] on input "text" at bounding box center [116, 149] width 162 height 14
type input "Terry"
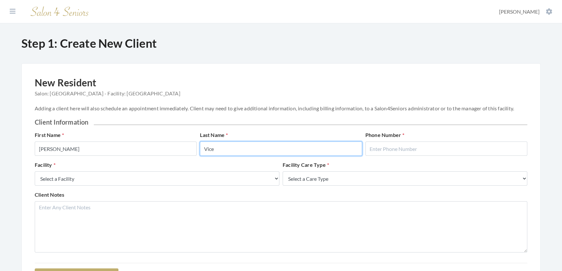
type input "Vice"
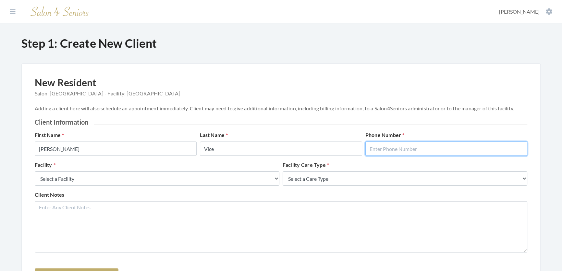
click at [495, 150] on input "text" at bounding box center [446, 149] width 162 height 14
type input "2058654219"
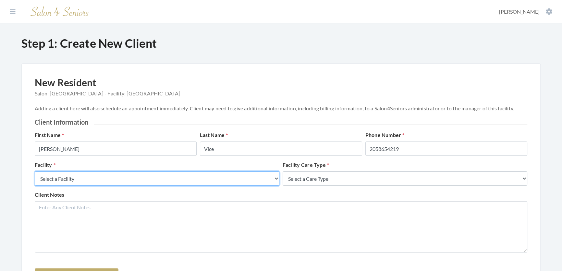
click at [240, 186] on select "Select a Facility Creekside at Three Rivers Brookdale Jones Farm Merrill Garden…" at bounding box center [157, 178] width 245 height 14
select select "27"
click at [35, 178] on select "Select a Facility Creekside at Three Rivers Brookdale Jones Farm Merrill Garden…" at bounding box center [157, 178] width 245 height 14
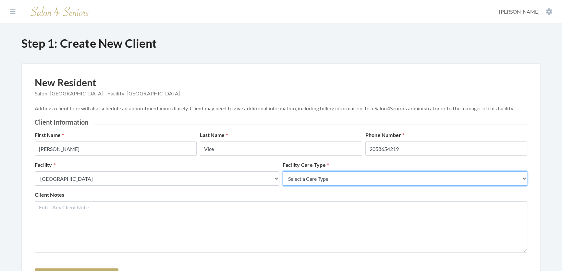
click at [306, 186] on select "Select a Care Type Nursing Home Rehab Memory Care Assisted Living Independent L…" at bounding box center [405, 178] width 245 height 14
select select "2"
click at [283, 178] on select "Select a Care Type Nursing Home Rehab Memory Care Assisted Living Independent L…" at bounding box center [405, 178] width 245 height 14
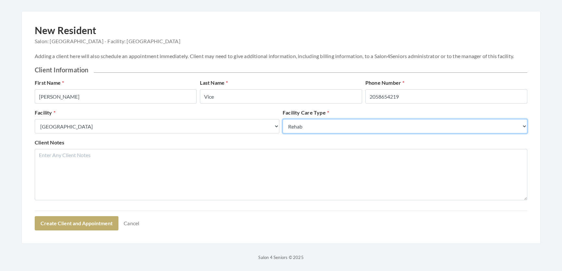
scroll to position [82, 0]
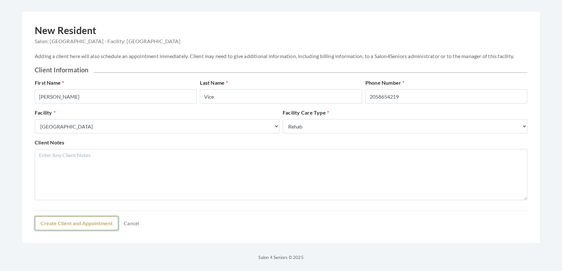
click at [74, 216] on button "Create Client and Appointment" at bounding box center [77, 223] width 84 height 14
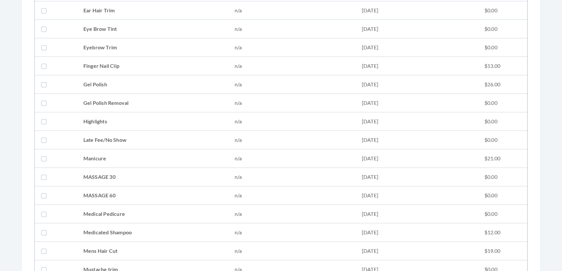
scroll to position [531, 0]
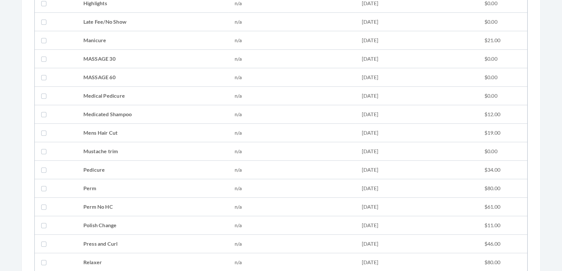
click at [139, 124] on td "Mens Hair Cut" at bounding box center [152, 133] width 151 height 18
checkbox input "true"
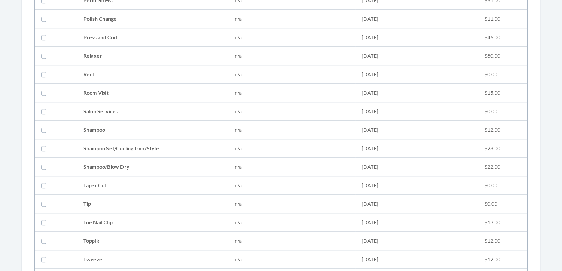
click at [105, 253] on td "Tweeze" at bounding box center [152, 259] width 151 height 18
checkbox input "true"
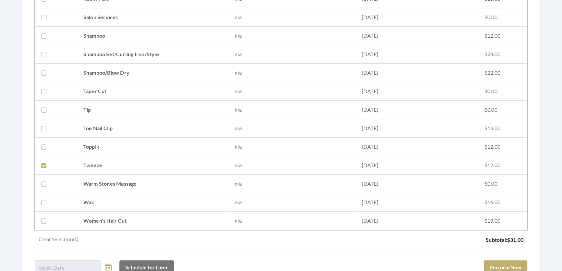
scroll to position [909, 0]
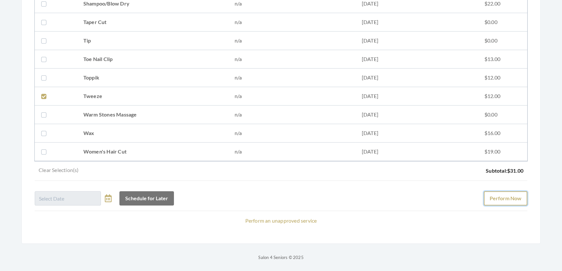
click at [502, 193] on button "Perform Now" at bounding box center [505, 198] width 43 height 14
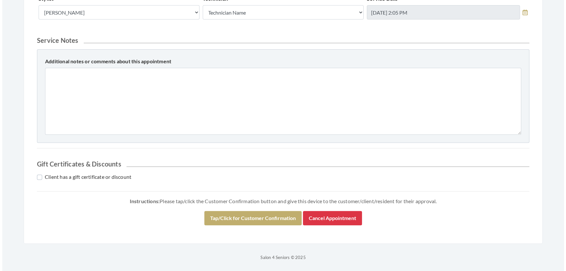
scroll to position [296, 0]
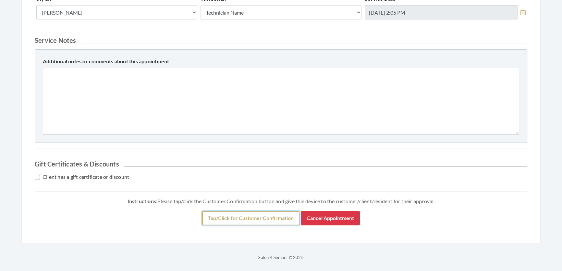
click at [245, 216] on button "Tap/Click for Customer Confirmation" at bounding box center [250, 218] width 97 height 14
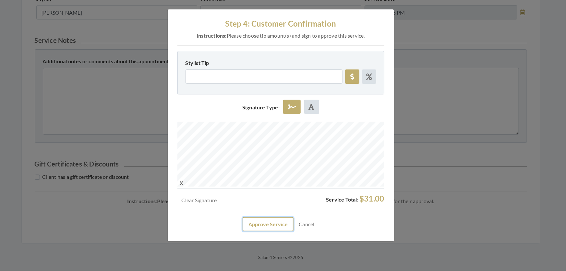
click at [256, 231] on button "Approve Service" at bounding box center [268, 224] width 51 height 14
